Goal: Find specific page/section: Find specific page/section

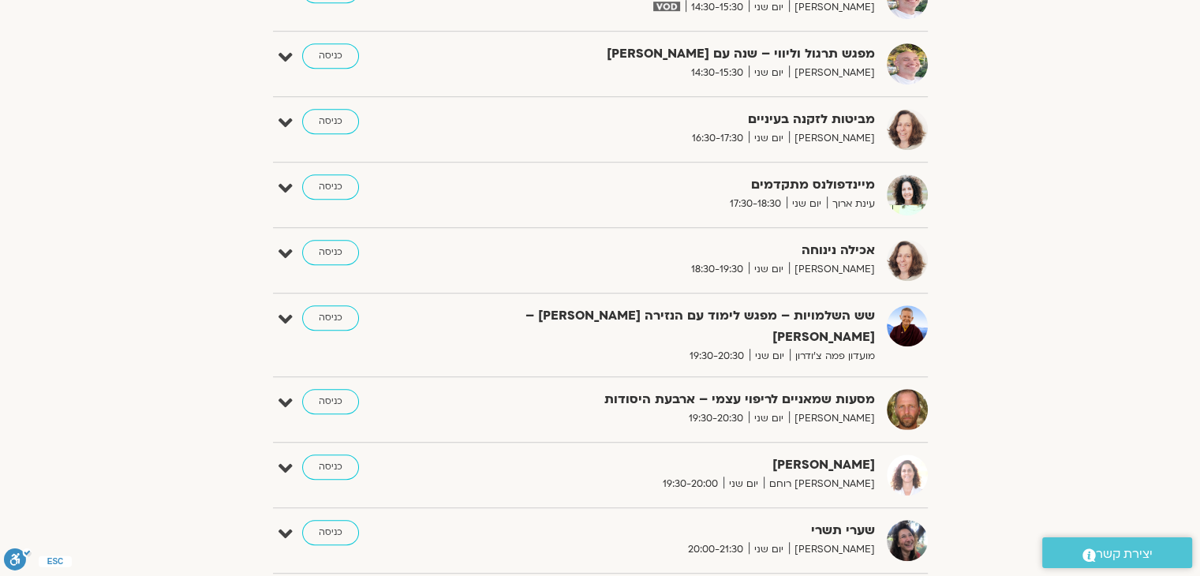
scroll to position [989, 0]
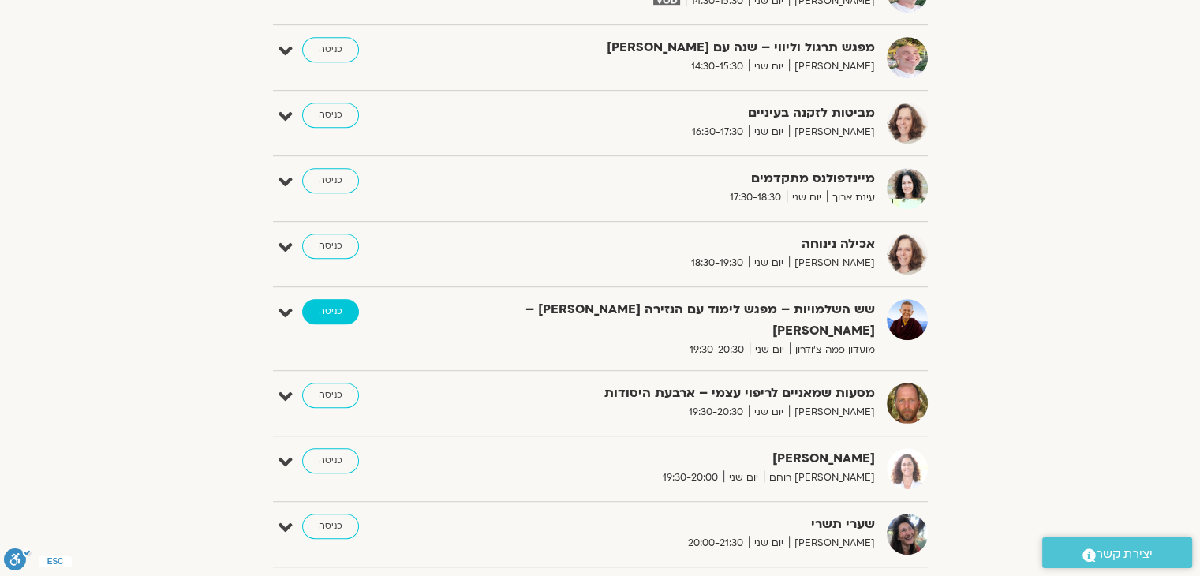
click at [326, 307] on link "כניסה" at bounding box center [330, 311] width 57 height 25
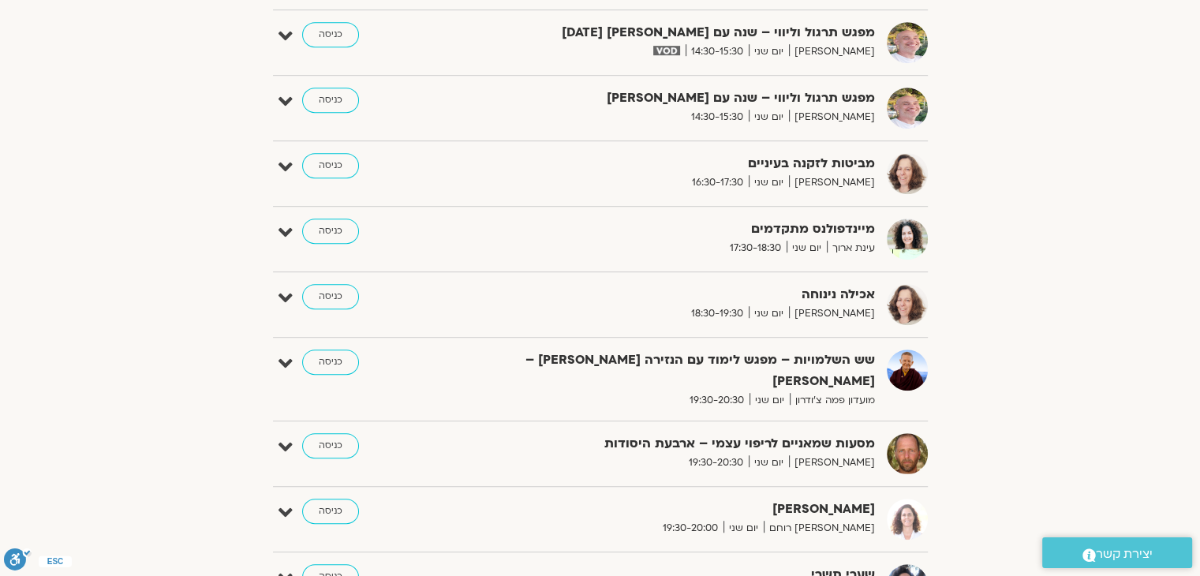
scroll to position [966, 0]
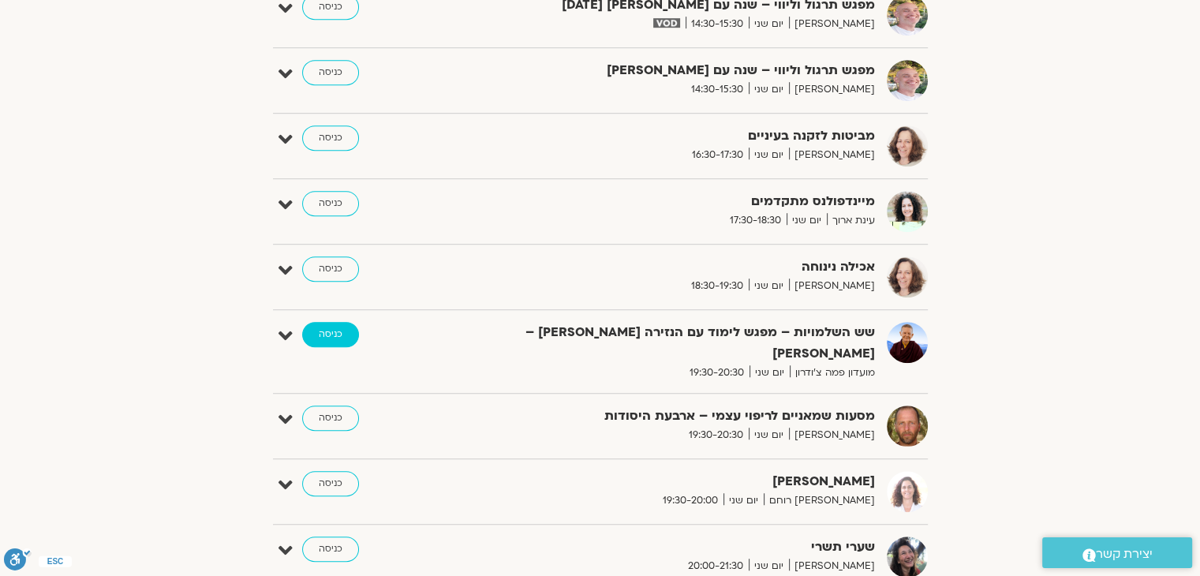
click at [325, 334] on link "כניסה" at bounding box center [330, 334] width 57 height 25
